Goal: Information Seeking & Learning: Learn about a topic

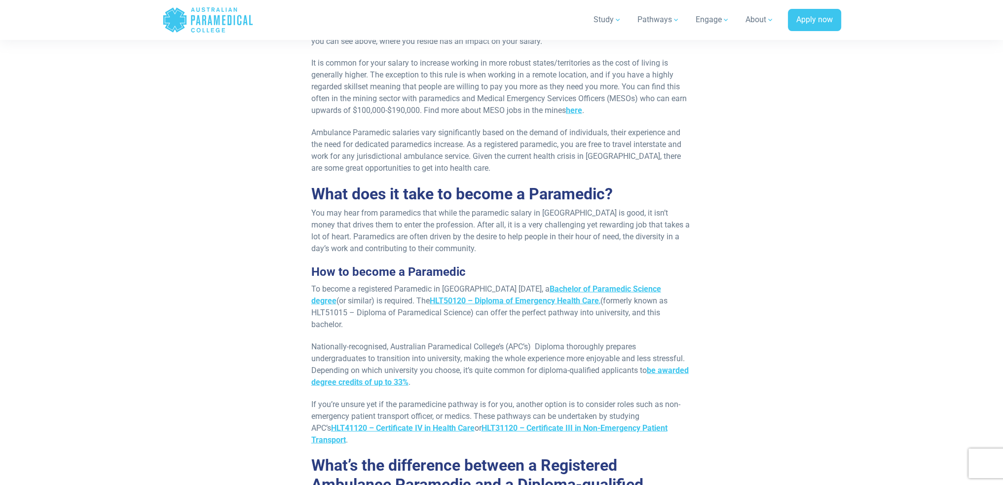
scroll to position [2515, 0]
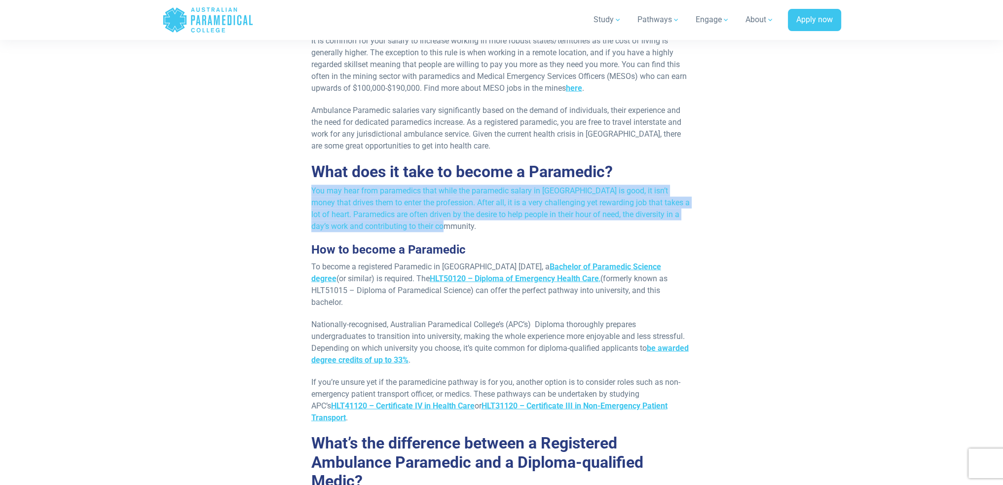
drag, startPoint x: 311, startPoint y: 109, endPoint x: 497, endPoint y: 143, distance: 189.1
click at [497, 185] on p "You may hear from paramedics that while the paramedic salary in [GEOGRAPHIC_DAT…" at bounding box center [501, 208] width 381 height 47
click at [497, 154] on img "button" at bounding box center [496, 155] width 11 height 11
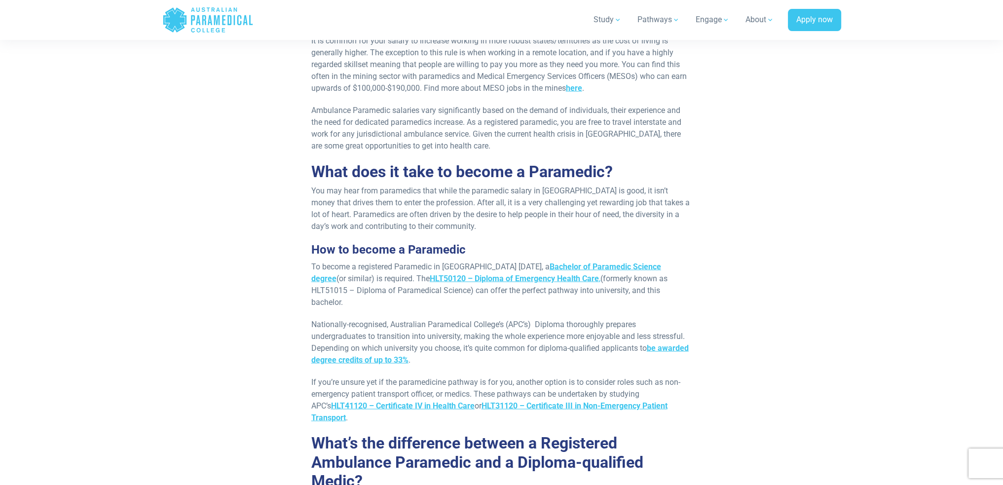
drag, startPoint x: 312, startPoint y: 165, endPoint x: 430, endPoint y: 265, distance: 154.3
click at [431, 277] on img "button" at bounding box center [429, 277] width 11 height 11
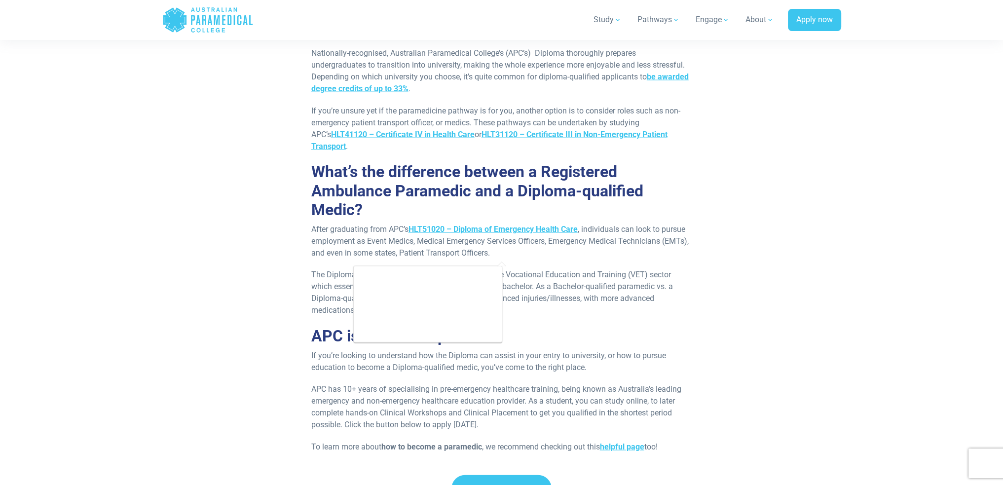
scroll to position [2811, 0]
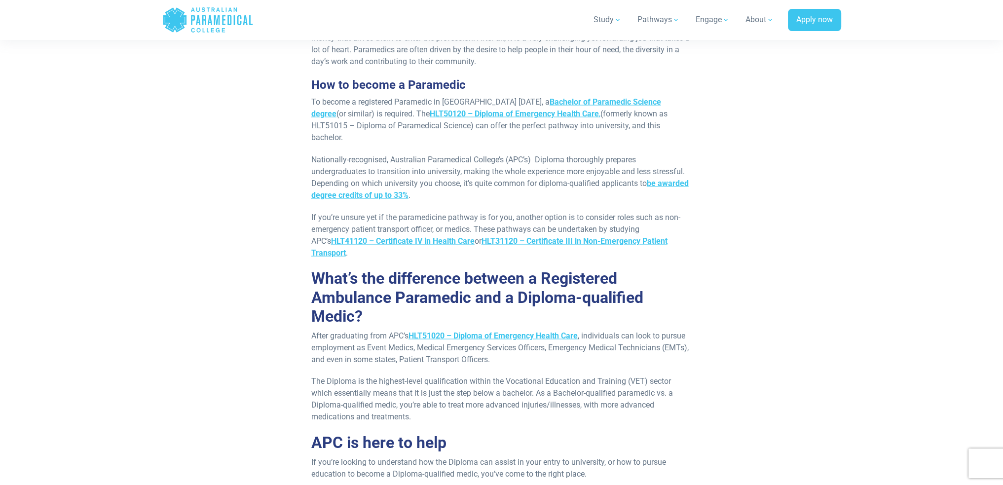
scroll to position [2663, 0]
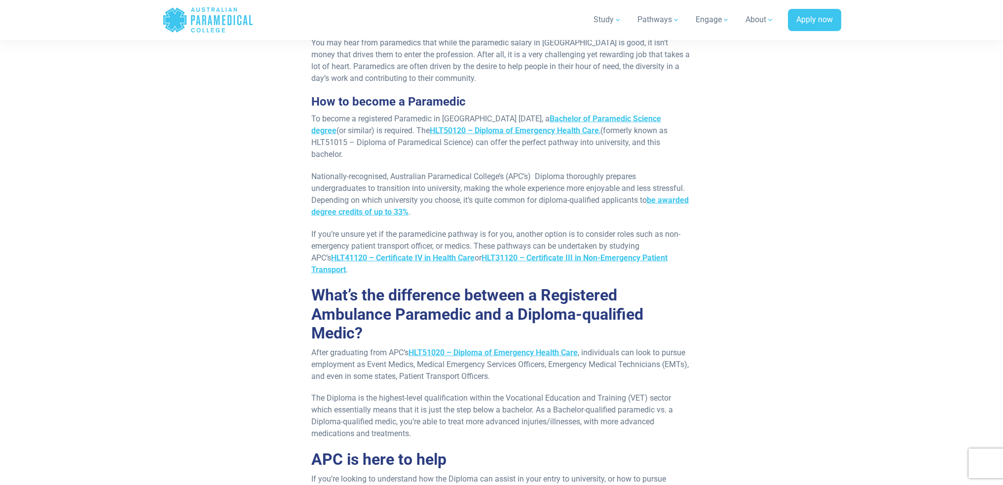
drag, startPoint x: 308, startPoint y: 140, endPoint x: 353, endPoint y: 176, distance: 57.5
click at [356, 186] on img "button" at bounding box center [352, 186] width 11 height 11
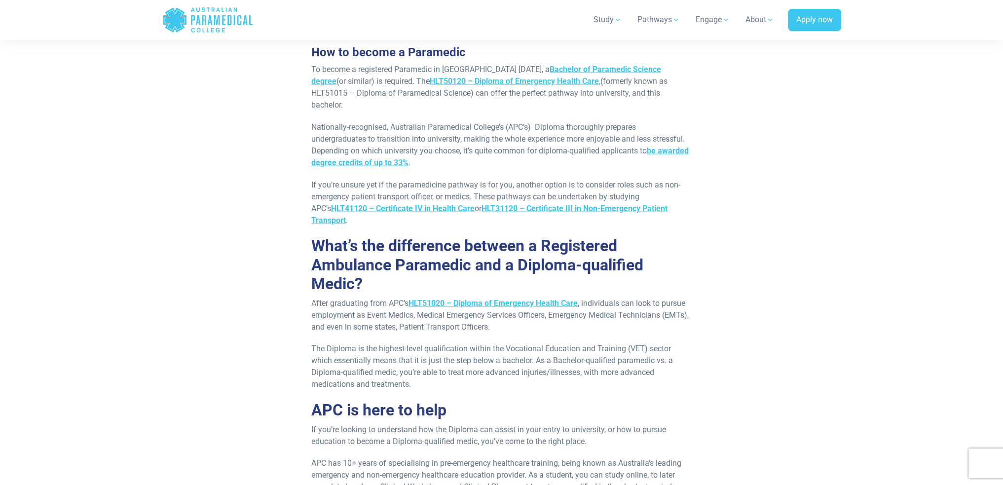
scroll to position [2761, 0]
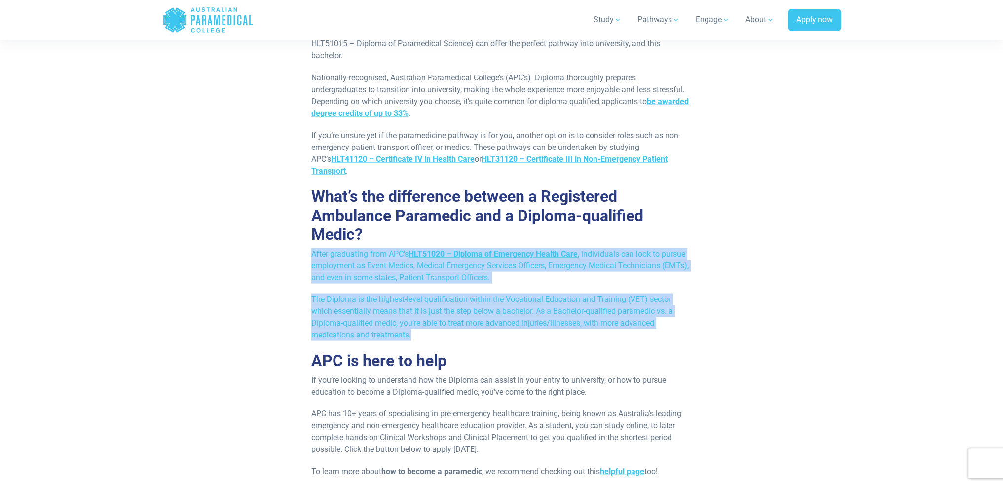
drag, startPoint x: 312, startPoint y: 159, endPoint x: 575, endPoint y: 258, distance: 281.4
click at [435, 252] on img "button" at bounding box center [437, 252] width 11 height 11
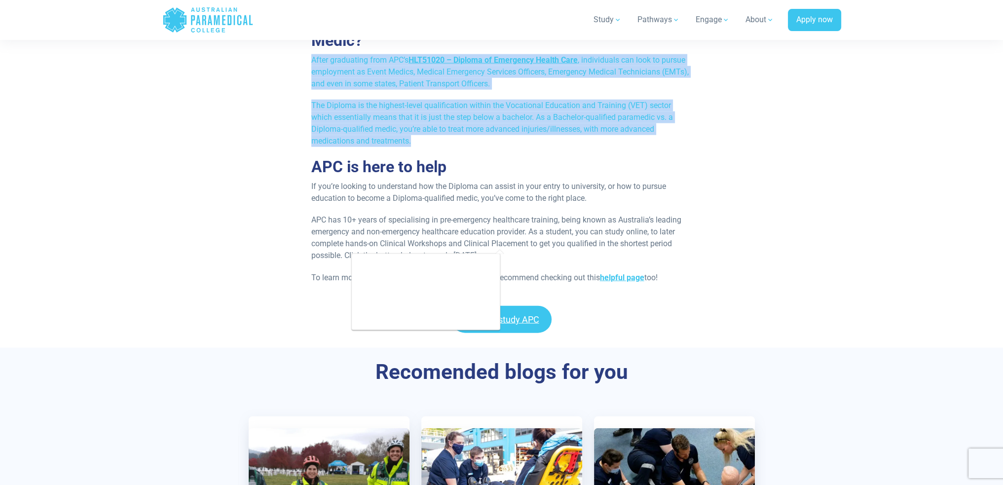
scroll to position [2959, 0]
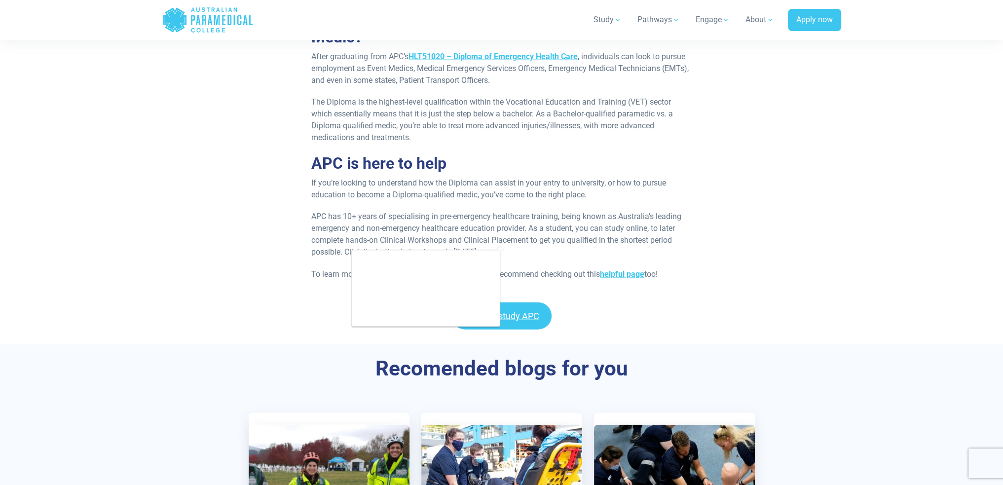
click at [886, 302] on div "Apply to study APC" at bounding box center [501, 315] width 1003 height 27
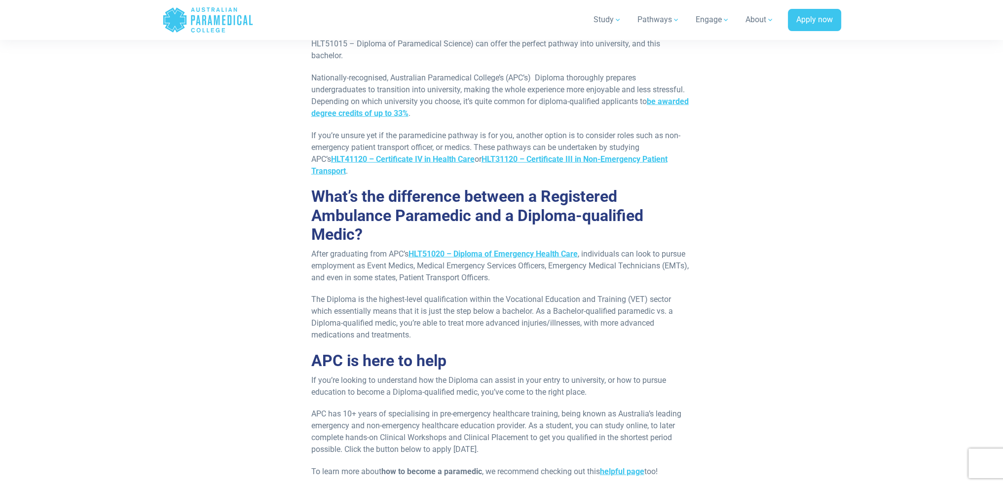
scroll to position [2860, 0]
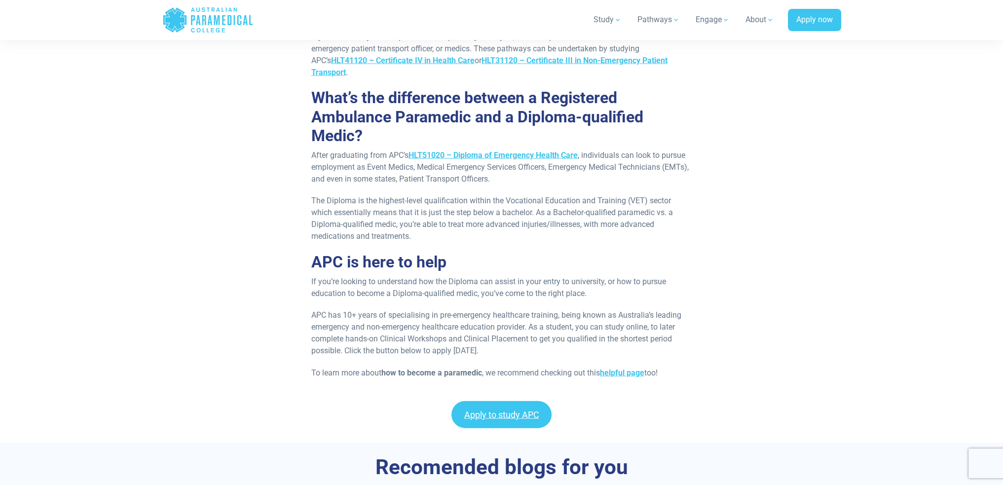
drag, startPoint x: 310, startPoint y: 164, endPoint x: 667, endPoint y: 281, distance: 376.0
click at [663, 294] on img "button" at bounding box center [667, 290] width 11 height 11
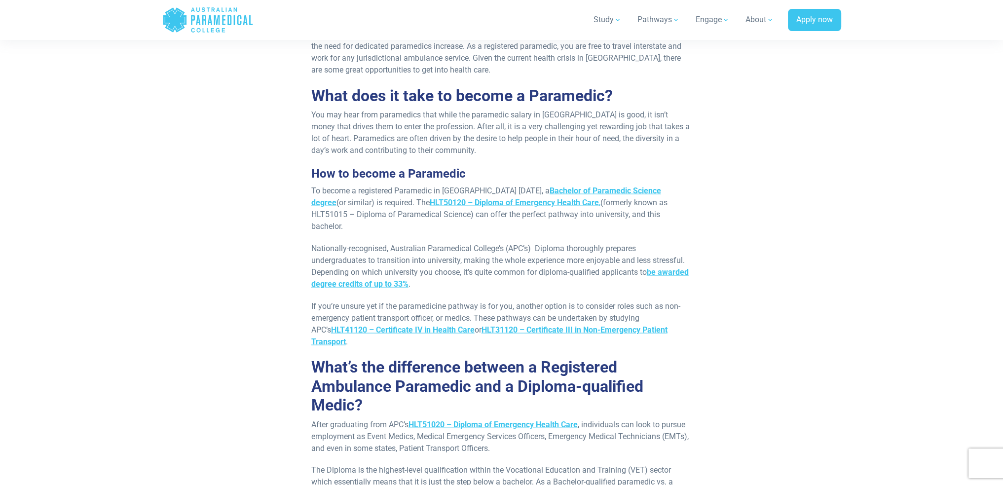
scroll to position [2584, 0]
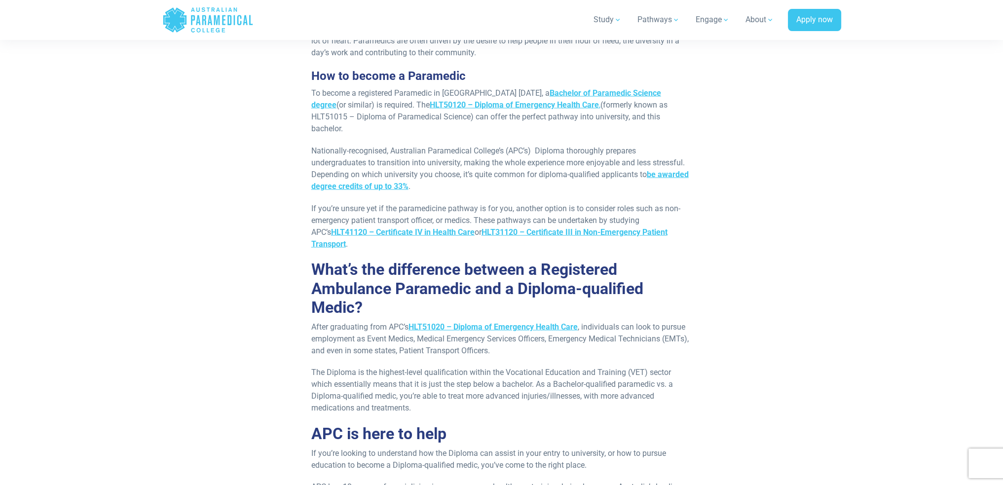
scroll to position [2680, 0]
